Goal: Task Accomplishment & Management: Complete application form

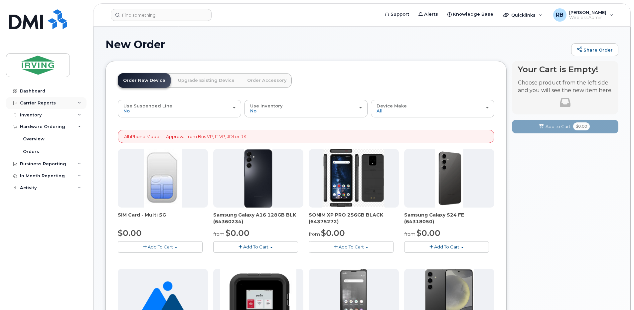
scroll to position [222, 0]
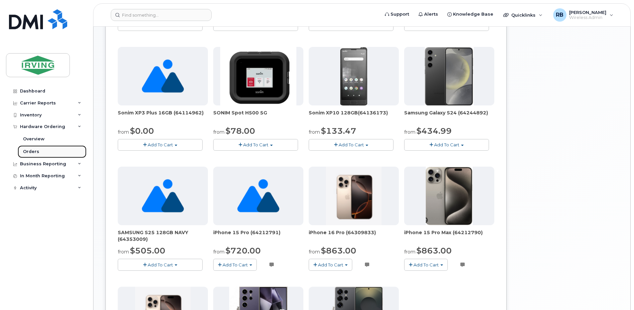
click at [29, 152] on div "Orders" at bounding box center [31, 152] width 16 height 6
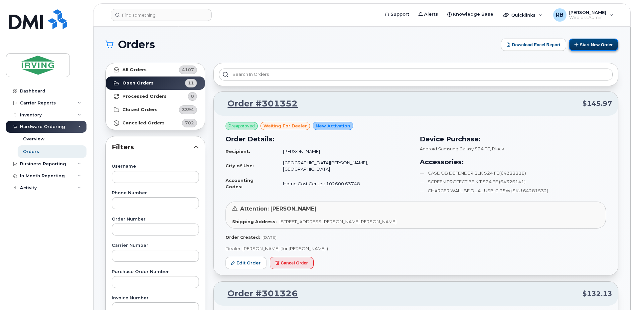
click at [593, 46] on button "Start New Order" at bounding box center [594, 45] width 50 height 12
click at [596, 43] on button "Start New Order" at bounding box center [594, 45] width 50 height 12
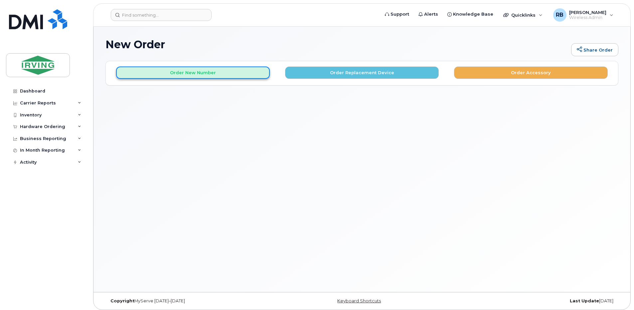
click at [182, 70] on button "Order New Number" at bounding box center [193, 73] width 154 height 12
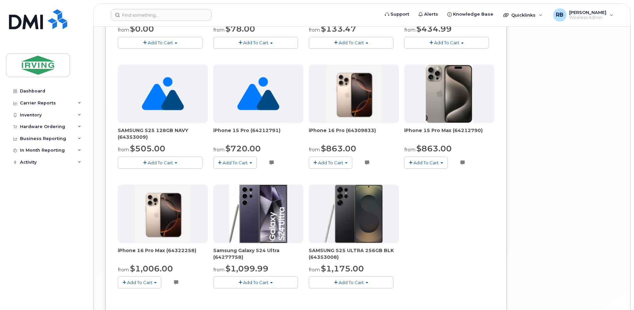
scroll to position [310, 0]
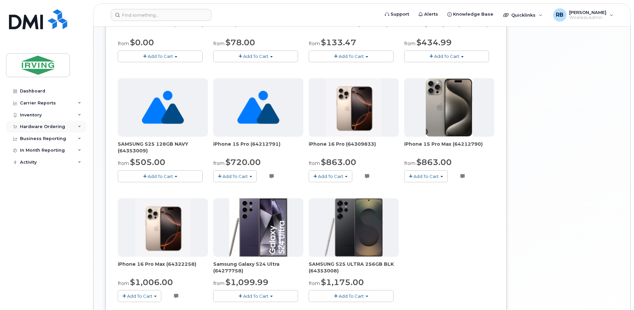
click at [37, 127] on div "Hardware Ordering" at bounding box center [42, 126] width 45 height 5
click at [31, 150] on div "Orders" at bounding box center [31, 152] width 16 height 6
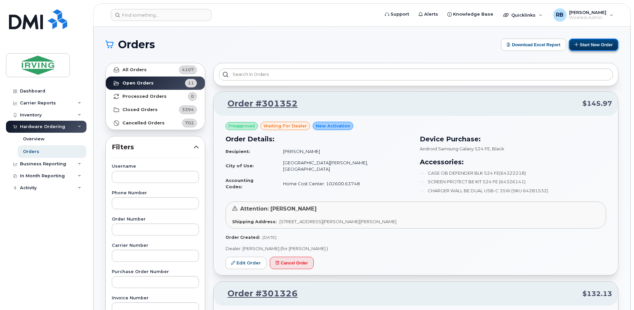
click at [579, 44] on button "Start New Order" at bounding box center [594, 45] width 50 height 12
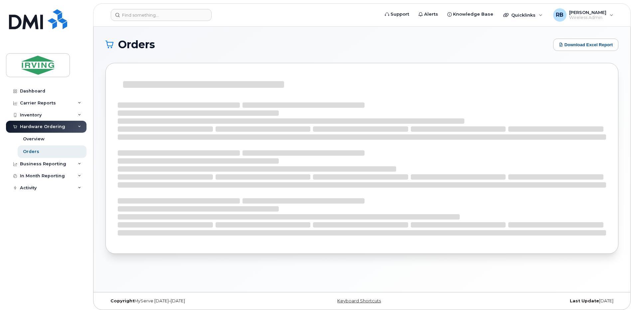
click at [274, 47] on h1 "Orders" at bounding box center [327, 44] width 444 height 11
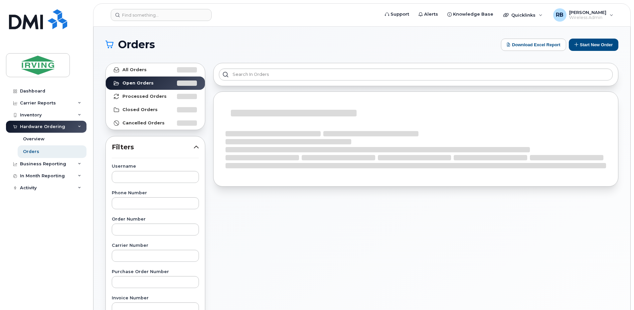
click at [340, 45] on h1 "Orders" at bounding box center [301, 44] width 392 height 11
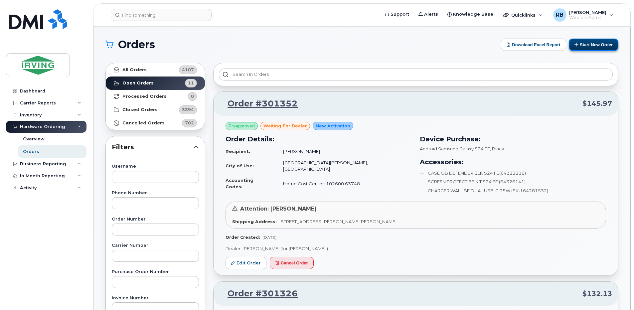
click at [586, 43] on button "Start New Order" at bounding box center [594, 45] width 50 height 12
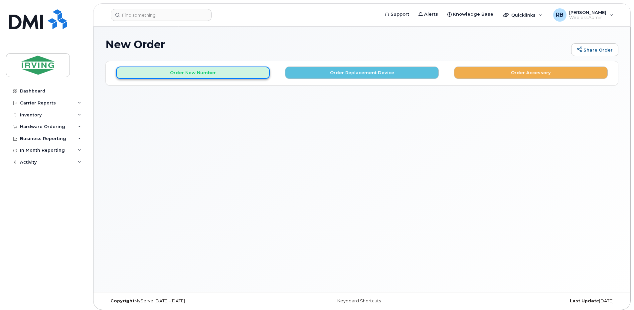
click at [243, 69] on button "Order New Number" at bounding box center [193, 73] width 154 height 12
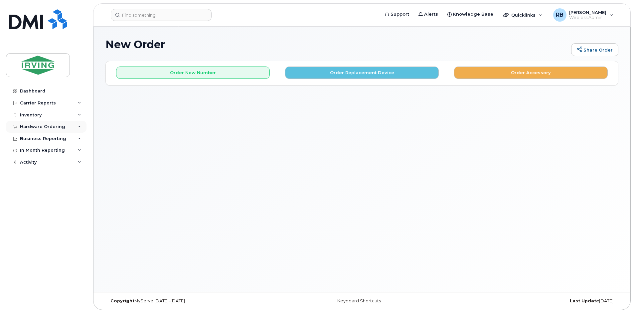
click at [40, 129] on div "Hardware Ordering" at bounding box center [46, 127] width 80 height 12
click at [37, 151] on div "Orders" at bounding box center [31, 152] width 16 height 6
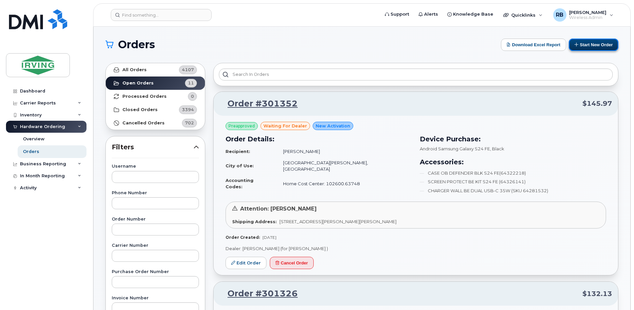
click at [586, 46] on button "Start New Order" at bounding box center [594, 45] width 50 height 12
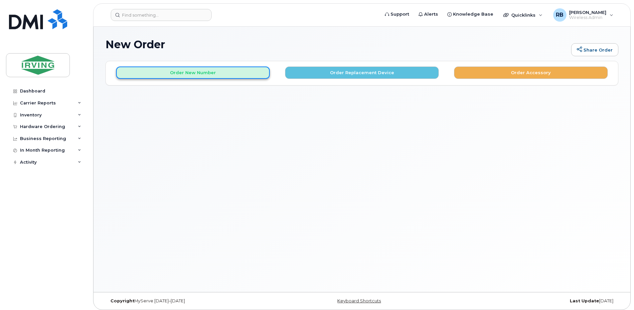
click at [228, 74] on button "Order New Number" at bounding box center [193, 73] width 154 height 12
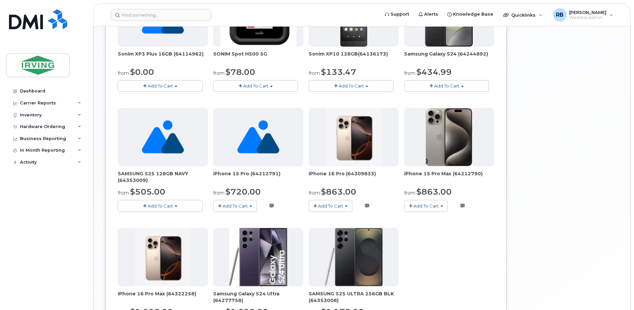
scroll to position [257, 0]
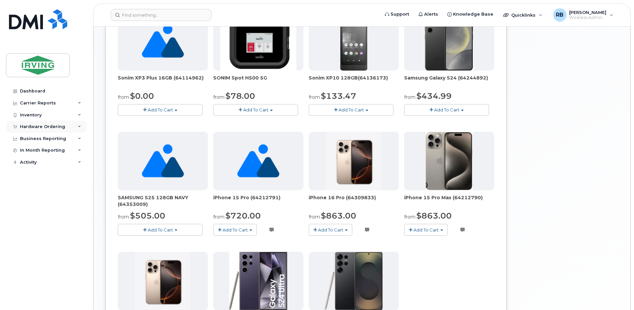
click at [28, 126] on div "Hardware Ordering" at bounding box center [42, 126] width 45 height 5
click at [32, 153] on div "Orders" at bounding box center [31, 152] width 16 height 6
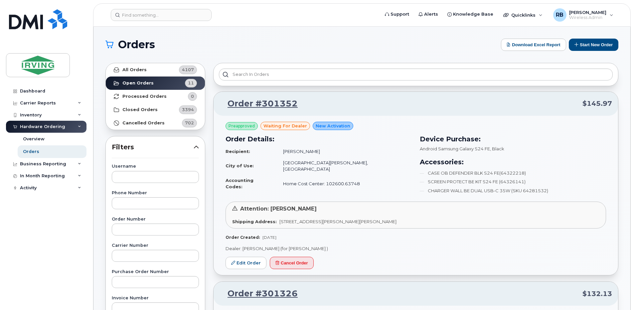
click at [45, 93] on link "Dashboard" at bounding box center [46, 91] width 80 height 12
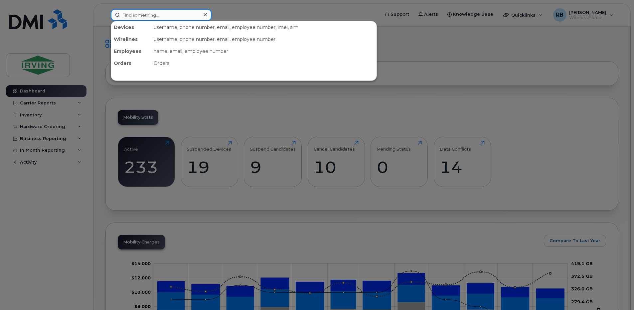
click at [154, 17] on input at bounding box center [161, 15] width 101 height 12
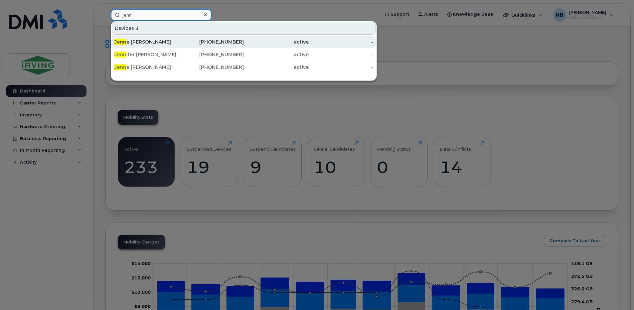
type input "jenn"
click at [144, 43] on div "Jenn e Spragg" at bounding box center [146, 42] width 65 height 7
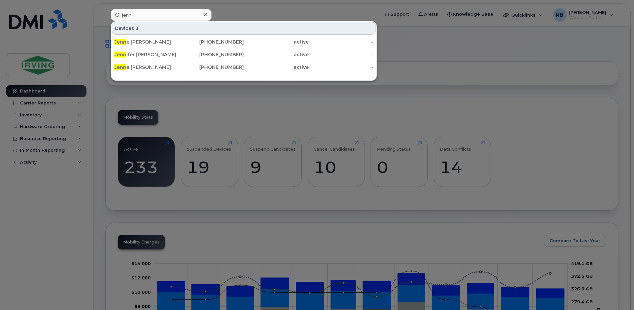
click at [103, 96] on div at bounding box center [317, 155] width 634 height 310
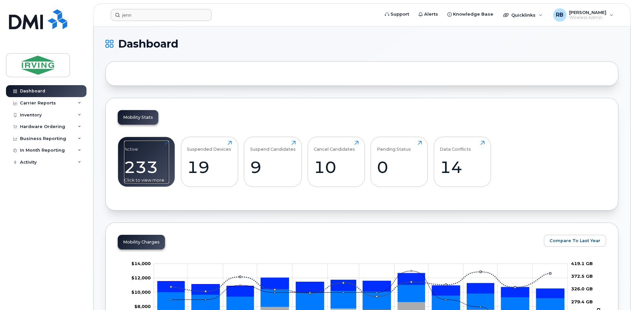
click at [141, 151] on div "Active 233 Click to view more" at bounding box center [146, 162] width 45 height 43
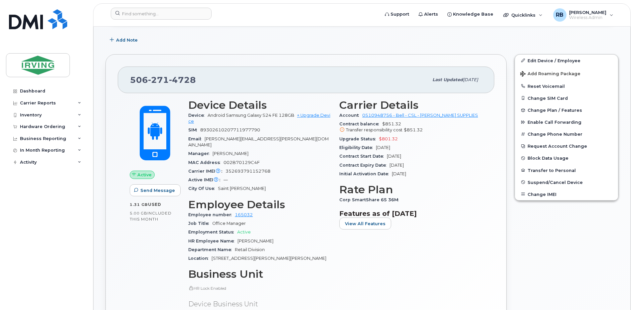
scroll to position [177, 0]
click at [343, 130] on icon at bounding box center [342, 130] width 4 height 4
click at [342, 130] on icon at bounding box center [342, 130] width 4 height 4
click at [383, 139] on span "$801.32" at bounding box center [388, 139] width 19 height 5
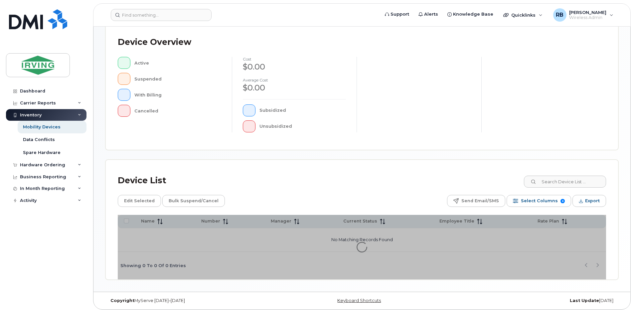
scroll to position [147, 0]
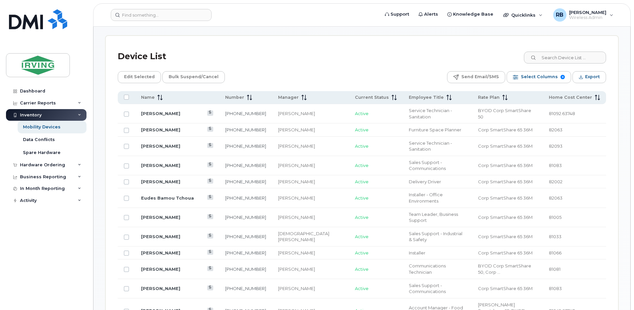
scroll to position [325, 0]
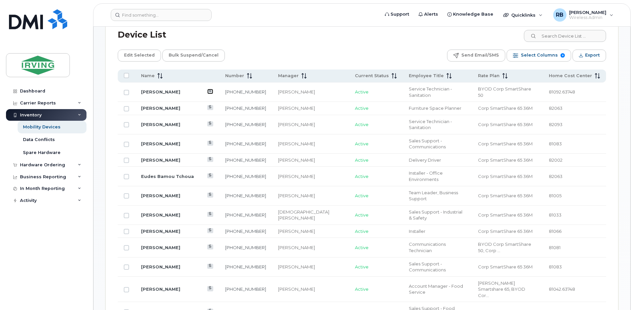
click at [208, 89] on icon at bounding box center [210, 91] width 4 height 4
click at [153, 89] on link "[PERSON_NAME]" at bounding box center [160, 91] width 39 height 5
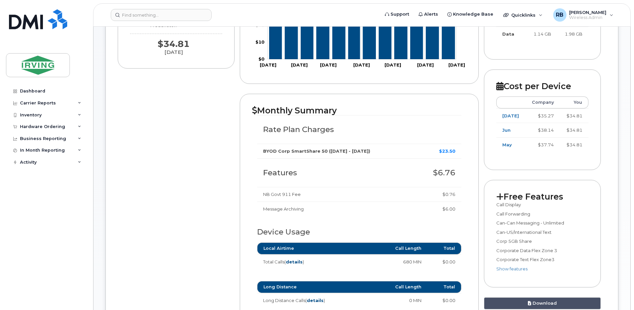
scroll to position [177, 0]
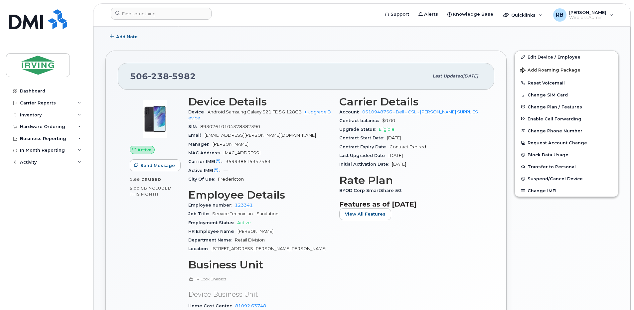
scroll to position [133, 0]
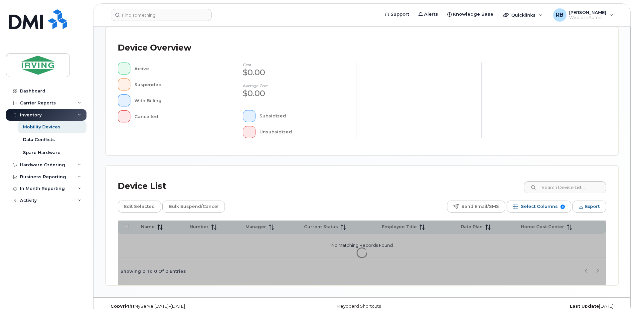
scroll to position [147, 0]
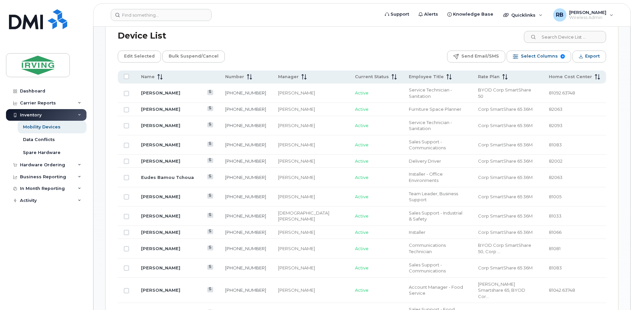
scroll to position [325, 0]
click at [151, 141] on link "[PERSON_NAME]" at bounding box center [160, 143] width 39 height 5
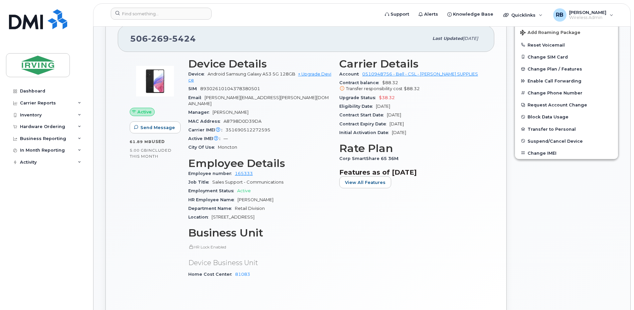
scroll to position [133, 0]
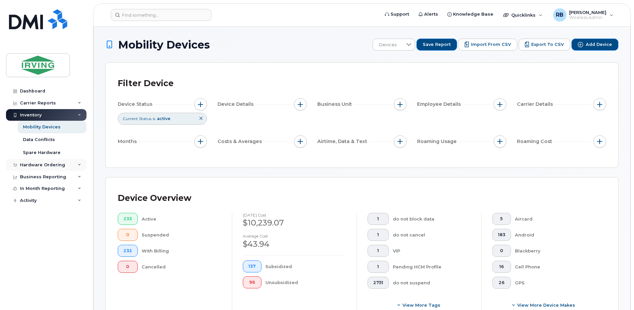
click at [28, 162] on div "Hardware Ordering" at bounding box center [42, 164] width 45 height 5
click at [29, 191] on div "Orders" at bounding box center [31, 190] width 16 height 6
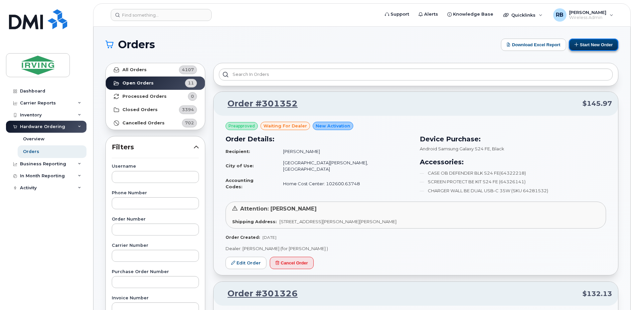
click at [590, 46] on button "Start New Order" at bounding box center [594, 45] width 50 height 12
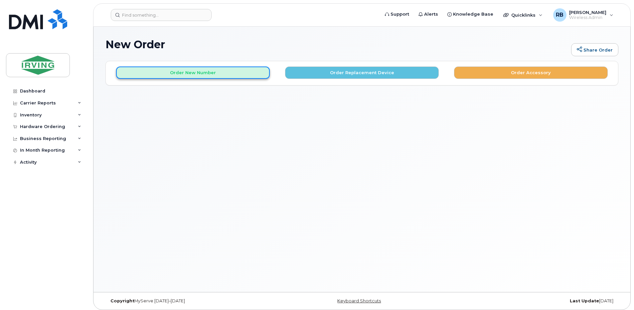
click at [189, 72] on button "Order New Number" at bounding box center [193, 73] width 154 height 12
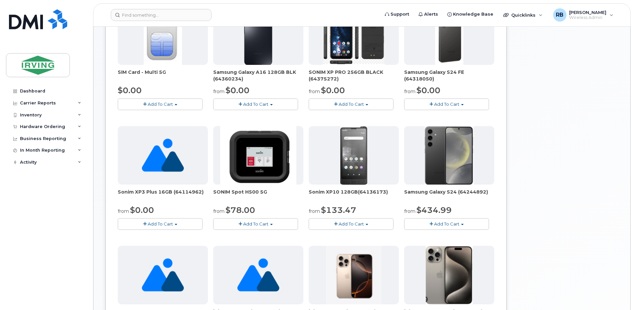
scroll to position [133, 0]
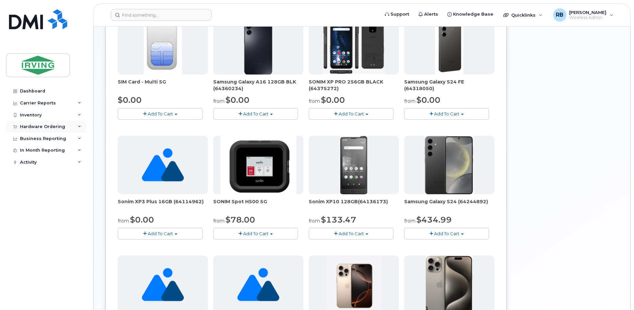
click at [55, 126] on div "Hardware Ordering" at bounding box center [42, 126] width 45 height 5
click at [38, 153] on link "Orders" at bounding box center [52, 151] width 69 height 13
